Goal: Task Accomplishment & Management: Manage account settings

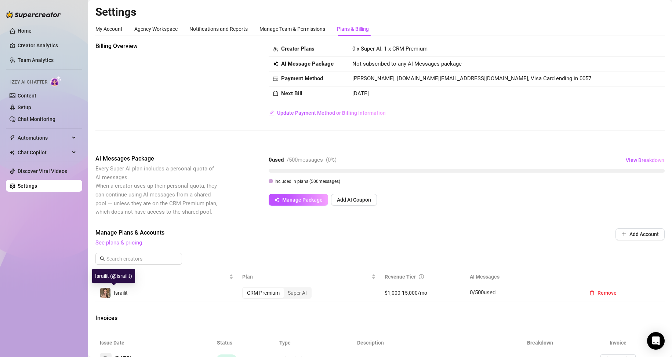
click at [106, 295] on img at bounding box center [105, 293] width 10 height 10
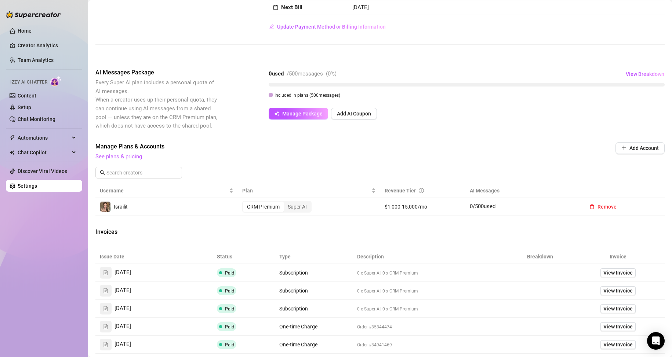
scroll to position [73, 0]
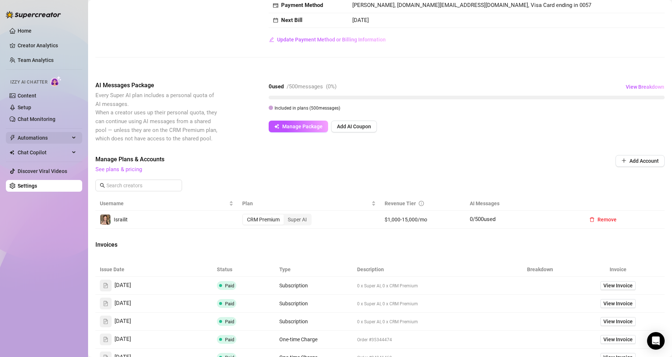
click at [41, 140] on span "Automations" at bounding box center [44, 138] width 52 height 12
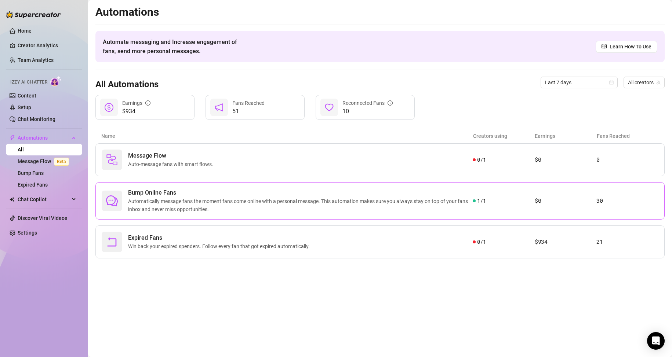
click at [257, 208] on span "Automatically message fans the moment fans come online with a personal message.…" at bounding box center [300, 205] width 345 height 16
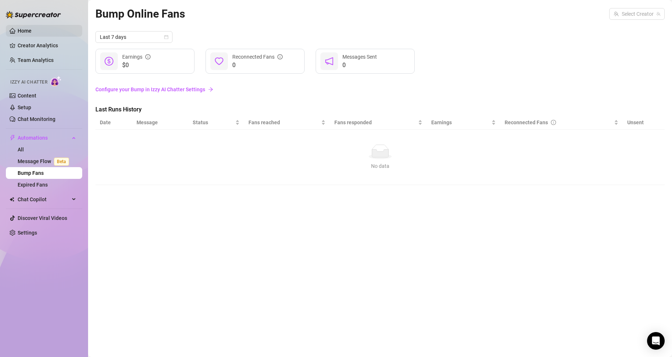
click at [18, 30] on link "Home" at bounding box center [25, 31] width 14 height 6
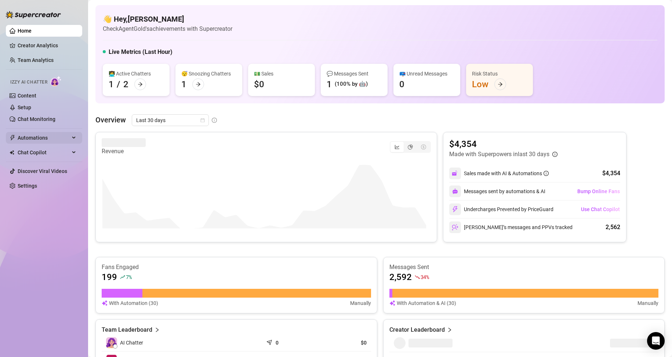
click at [20, 135] on span "Automations" at bounding box center [44, 138] width 52 height 12
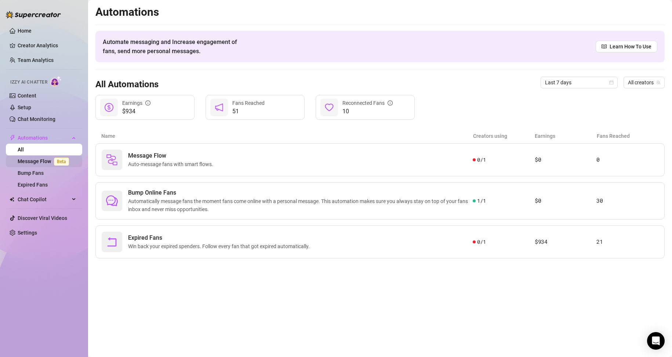
click at [37, 159] on link "Message Flow Beta" at bounding box center [45, 162] width 54 height 6
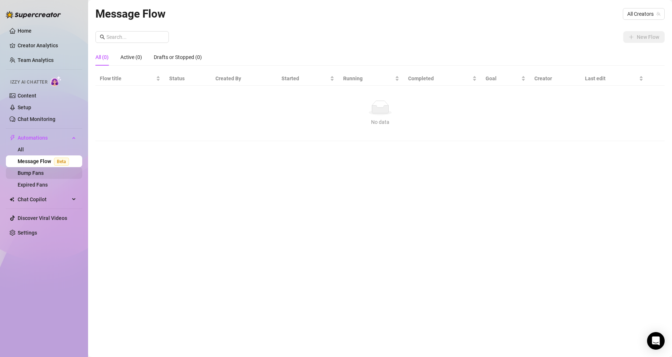
click at [44, 174] on link "Bump Fans" at bounding box center [31, 173] width 26 height 6
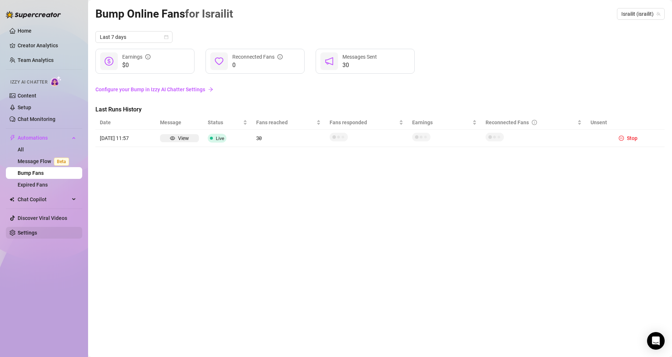
click at [37, 232] on link "Settings" at bounding box center [27, 233] width 19 height 6
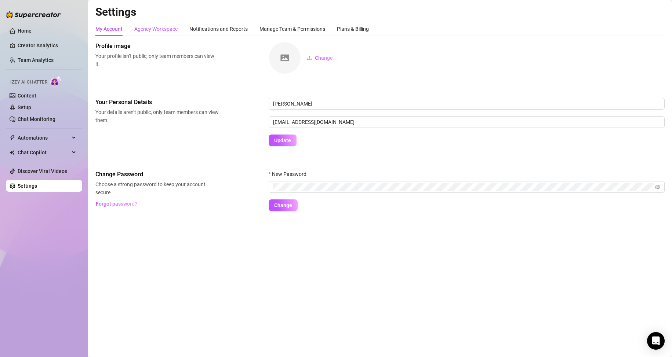
click at [162, 26] on div "Agency Workspace" at bounding box center [155, 29] width 43 height 8
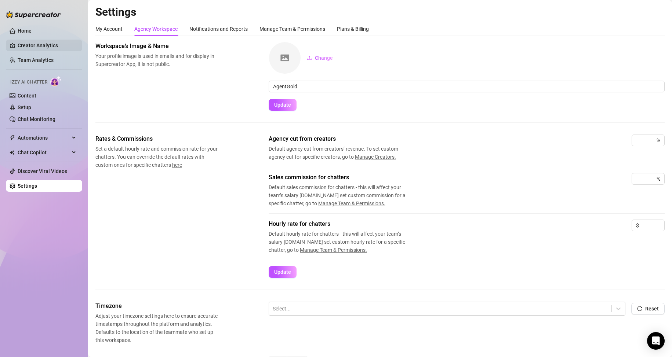
click at [59, 42] on link "Creator Analytics" at bounding box center [47, 46] width 59 height 12
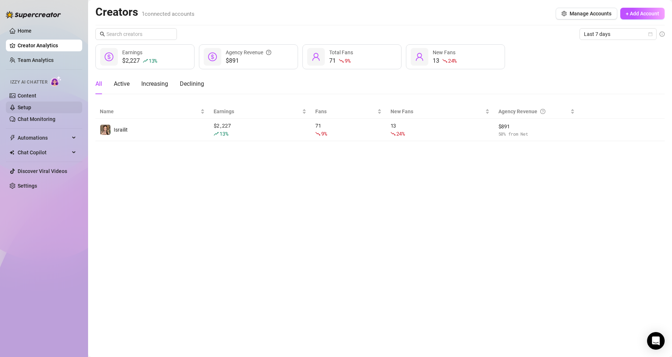
click at [31, 105] on link "Setup" at bounding box center [25, 108] width 14 height 6
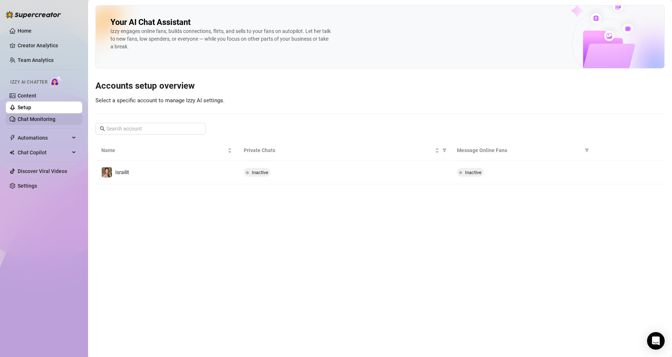
click at [55, 122] on link "Chat Monitoring" at bounding box center [37, 119] width 38 height 6
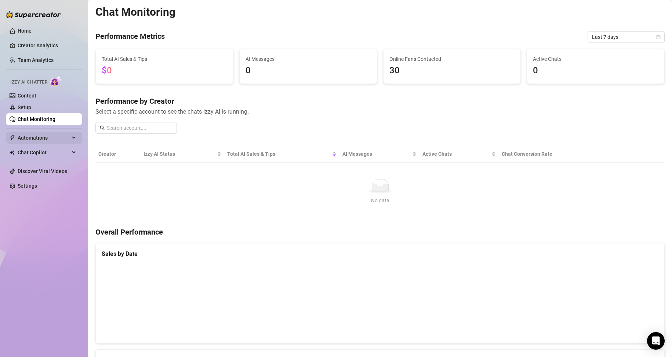
click at [70, 138] on div "Automations" at bounding box center [44, 138] width 76 height 12
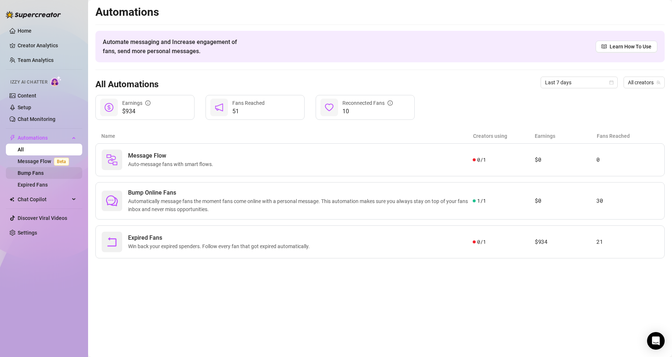
click at [44, 174] on link "Bump Fans" at bounding box center [31, 173] width 26 height 6
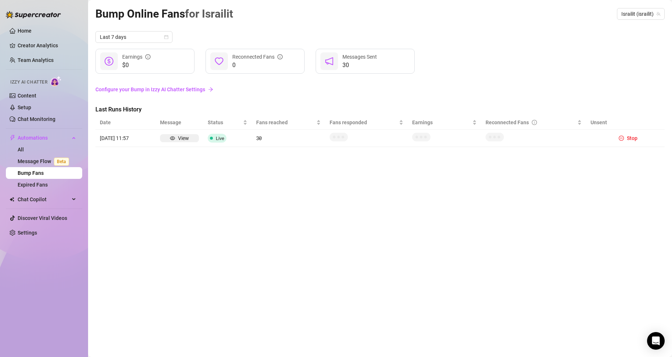
click at [219, 140] on span "Live" at bounding box center [220, 139] width 8 height 6
click at [174, 137] on icon "eye" at bounding box center [172, 138] width 5 height 5
click at [625, 134] on button "Stop" at bounding box center [628, 138] width 25 height 9
click at [620, 140] on icon "pause-circle" at bounding box center [621, 138] width 5 height 5
click at [19, 32] on link "Home" at bounding box center [25, 31] width 14 height 6
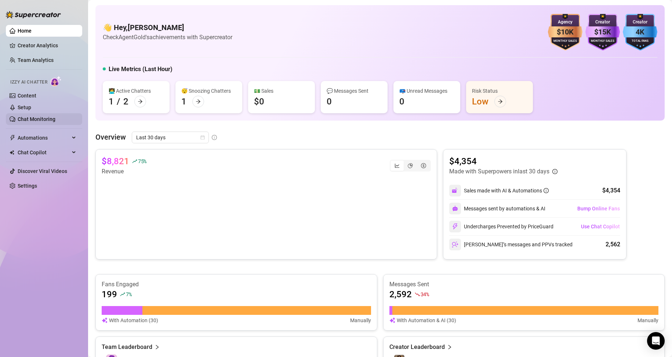
click at [30, 121] on link "Chat Monitoring" at bounding box center [37, 119] width 38 height 6
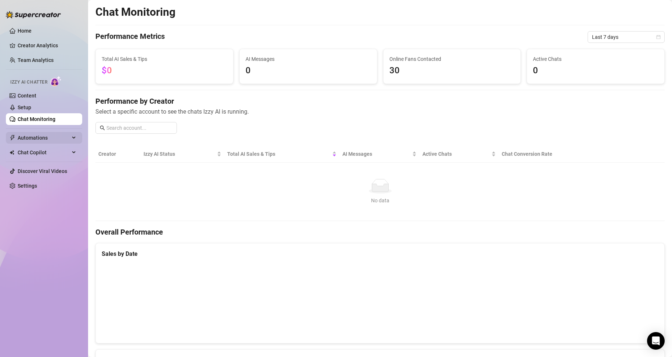
click at [40, 140] on span "Automations" at bounding box center [44, 138] width 52 height 12
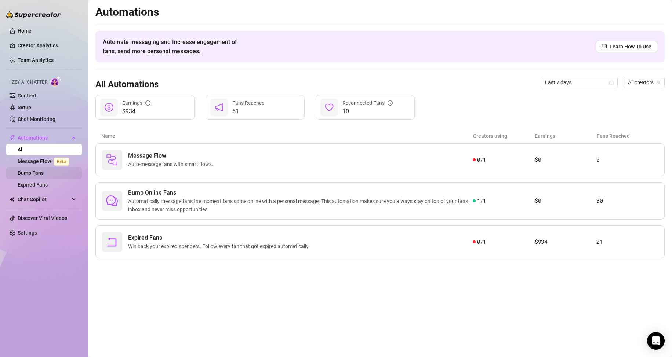
click at [40, 171] on link "Bump Fans" at bounding box center [31, 173] width 26 height 6
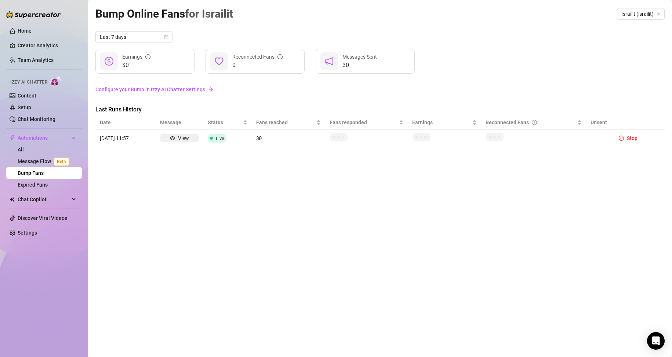
click at [355, 191] on div "Bump Online Fans for Israilit Israilit (israilit) Last 7 days $0 Earnings 0 Rec…" at bounding box center [379, 170] width 569 height 330
click at [34, 186] on link "Expired Fans" at bounding box center [33, 185] width 30 height 6
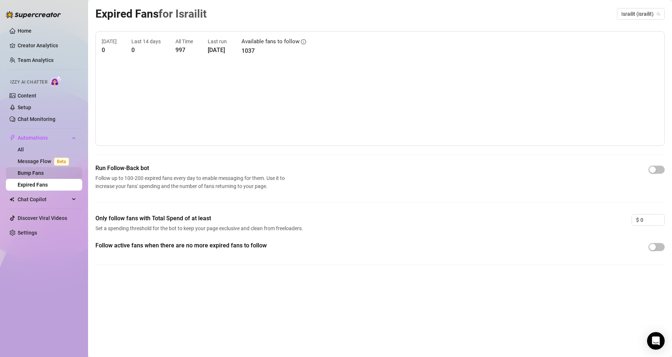
click at [36, 175] on link "Bump Fans" at bounding box center [31, 173] width 26 height 6
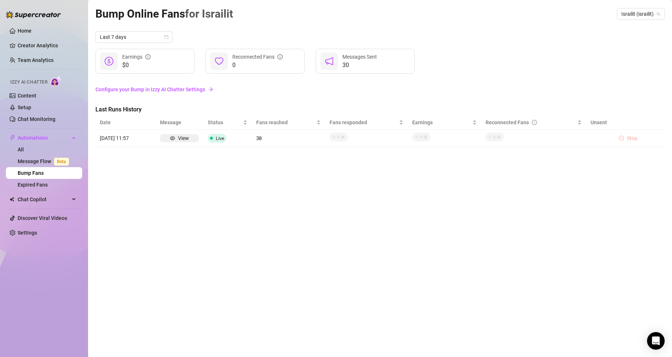
click at [622, 139] on icon "pause-circle" at bounding box center [621, 138] width 5 height 5
